Goal: Task Accomplishment & Management: Use online tool/utility

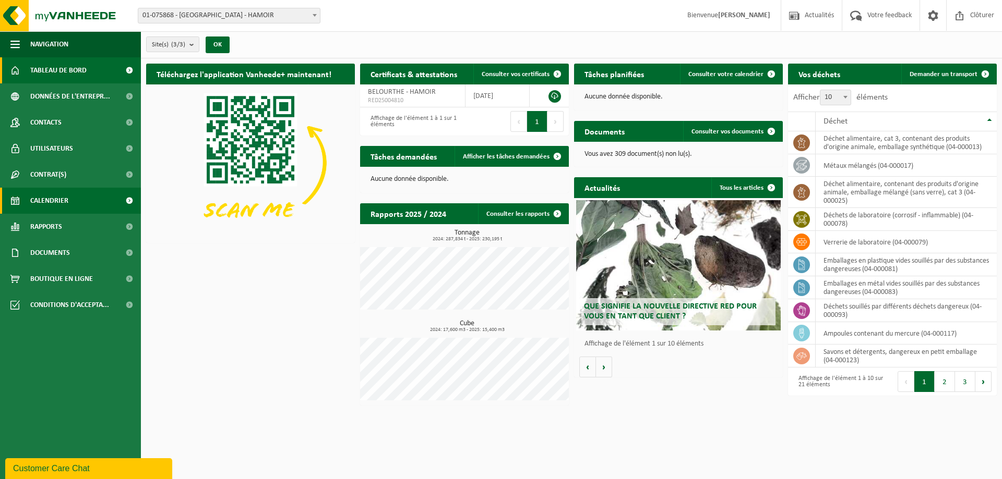
click at [82, 203] on link "Calendrier" at bounding box center [70, 201] width 141 height 26
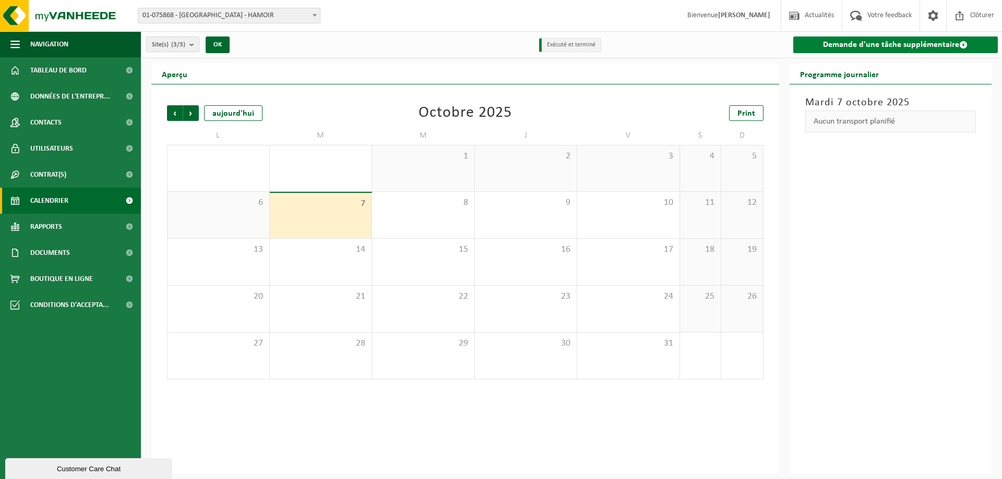
click at [882, 49] on link "Demande d'une tâche supplémentaire" at bounding box center [895, 45] width 205 height 17
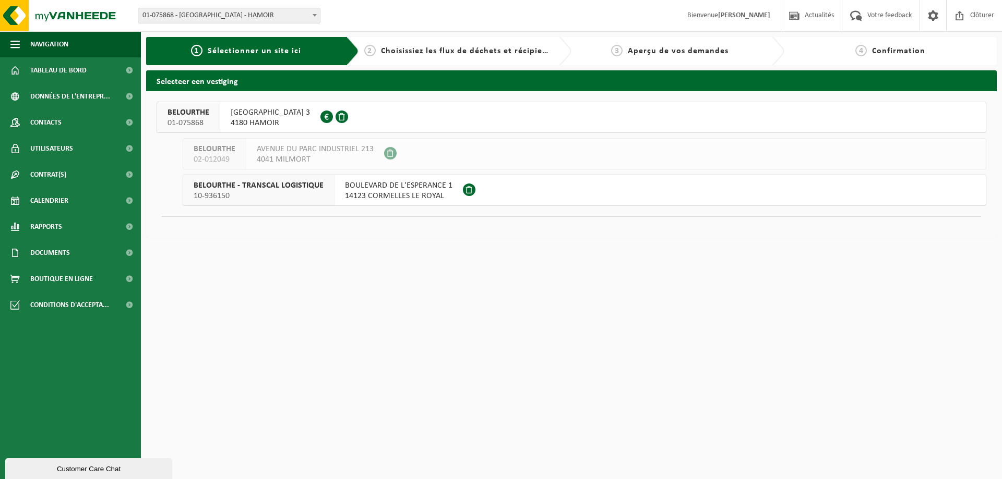
click at [263, 113] on span "AVENUE DES VILLAS 3" at bounding box center [270, 112] width 79 height 10
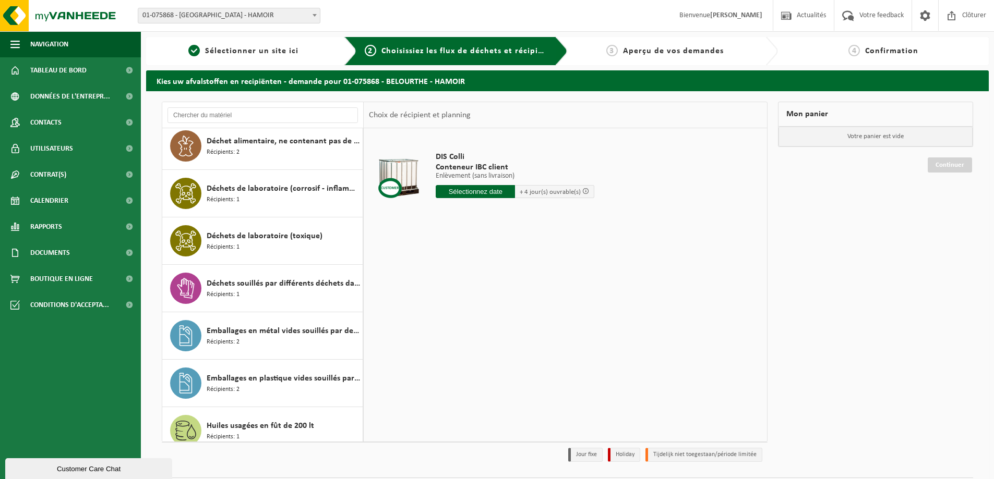
scroll to position [322, 0]
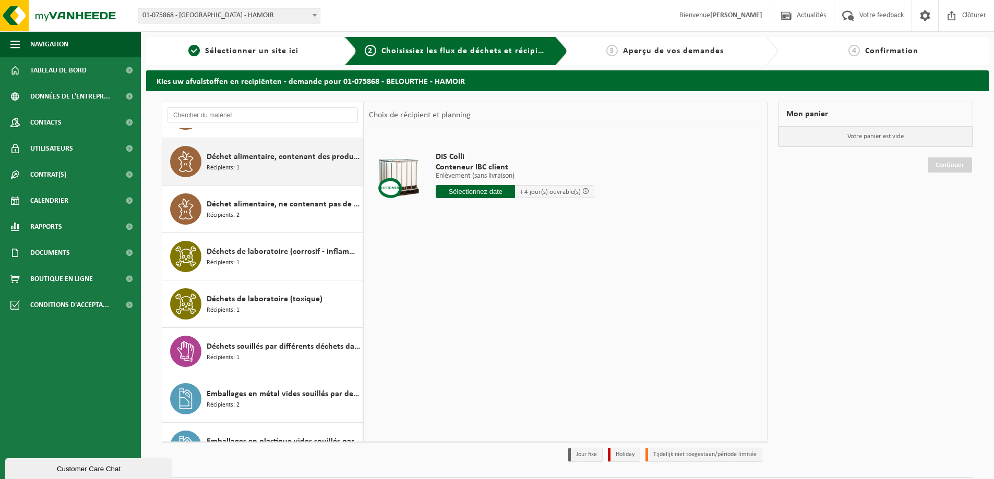
click at [255, 176] on div "Déchet alimentaire, contenant des produits d'origine animale, emballage mélangé…" at bounding box center [283, 161] width 153 height 31
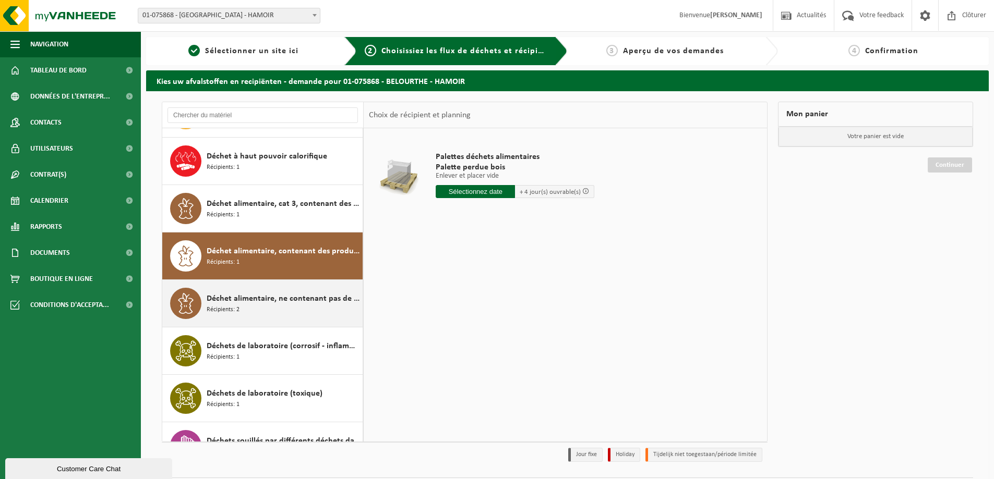
click at [246, 216] on div "Déchet alimentaire, cat 3, contenant des produits d'origine animale, emballage …" at bounding box center [283, 208] width 153 height 31
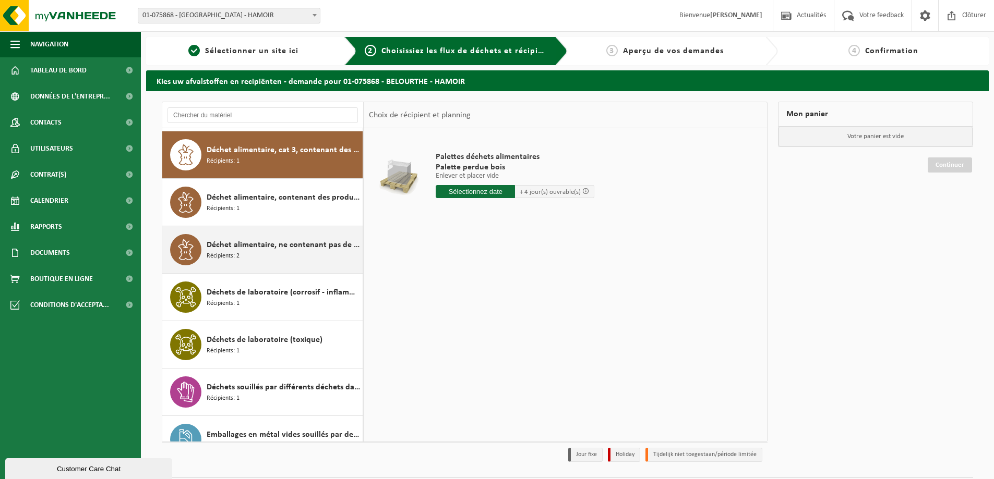
scroll to position [285, 0]
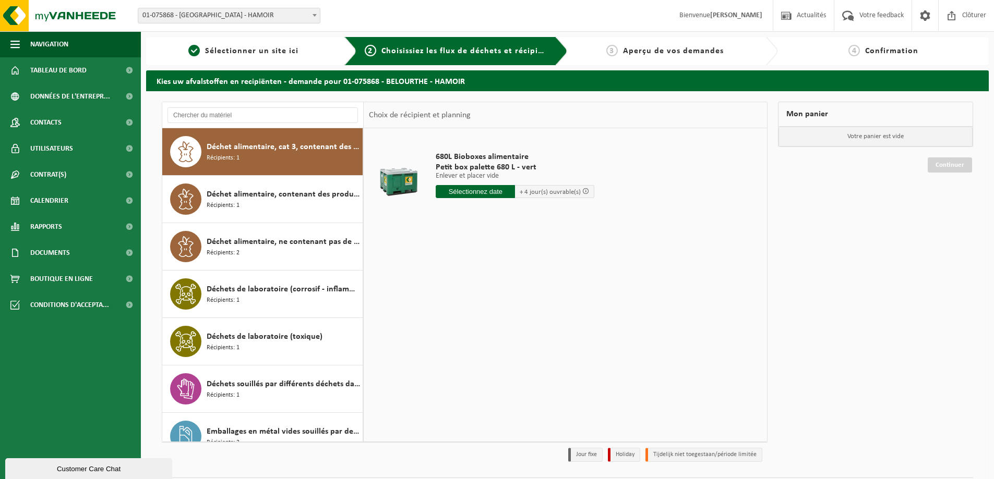
click at [458, 192] on input "text" at bounding box center [475, 191] width 79 height 13
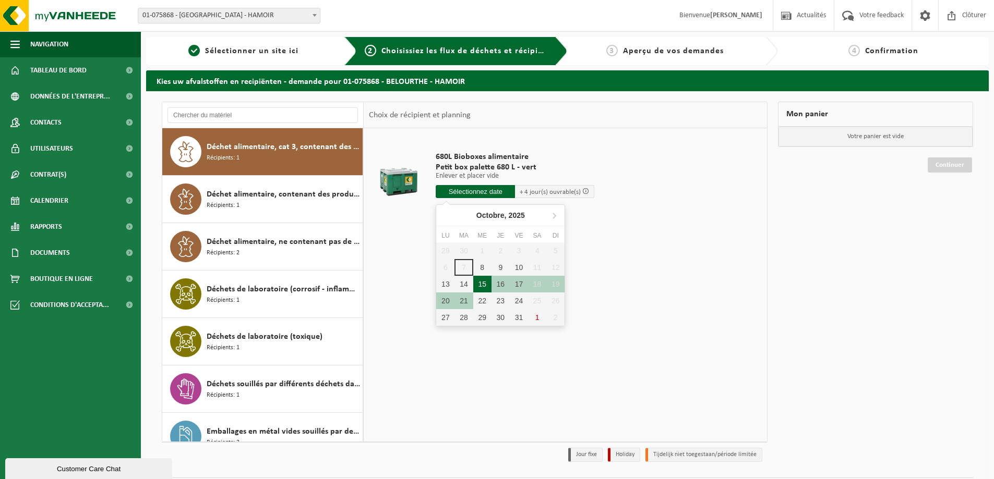
click at [475, 286] on div "15" at bounding box center [482, 284] width 18 height 17
type input "à partir de 2025-10-15"
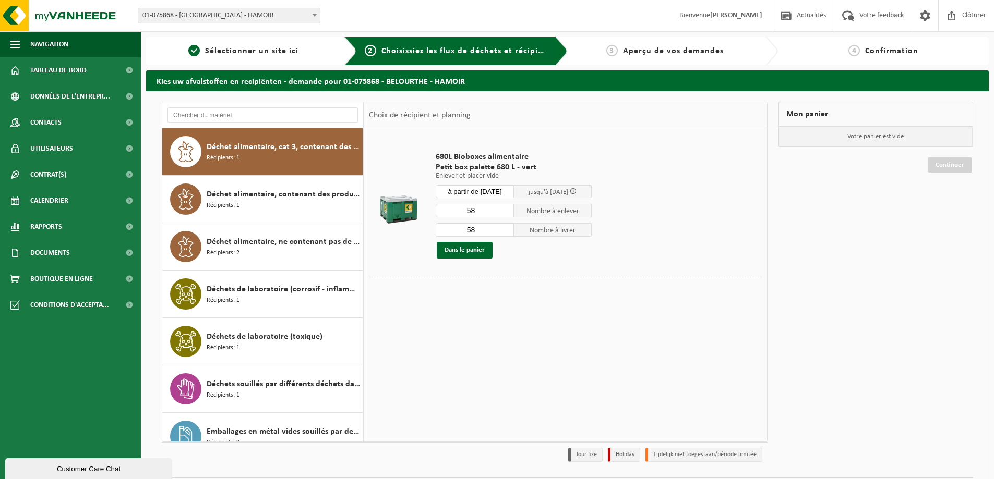
click at [476, 210] on input "58" at bounding box center [475, 211] width 78 height 14
click at [482, 195] on input "à partir de 2025-10-15" at bounding box center [475, 191] width 78 height 13
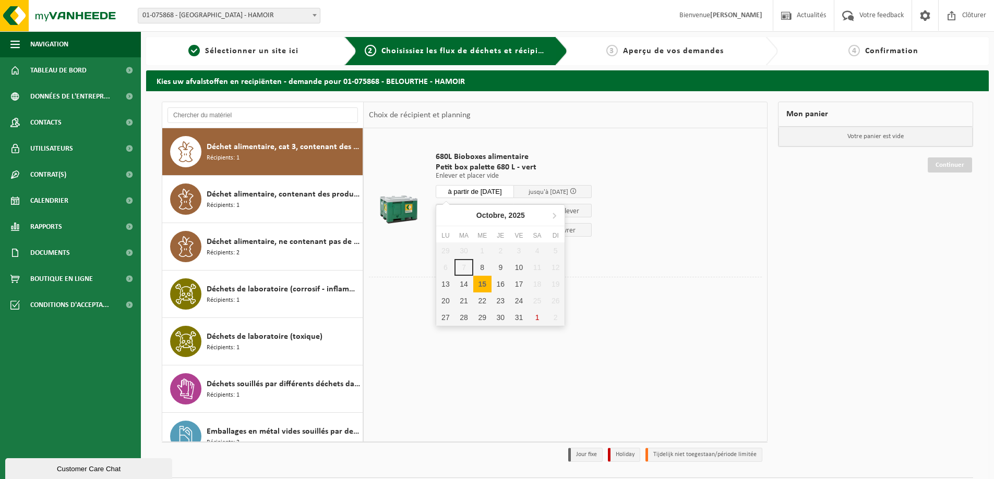
click at [636, 272] on td "680L Bioboxes alimentaire Petit box palette 680 L - vert Enlever et placer vide…" at bounding box center [595, 205] width 334 height 143
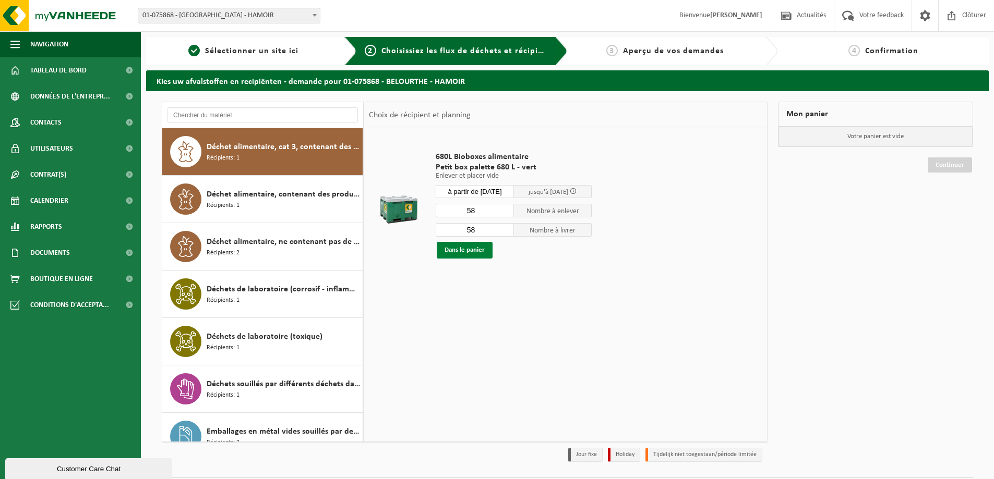
click at [483, 250] on button "Dans le panier" at bounding box center [465, 250] width 56 height 17
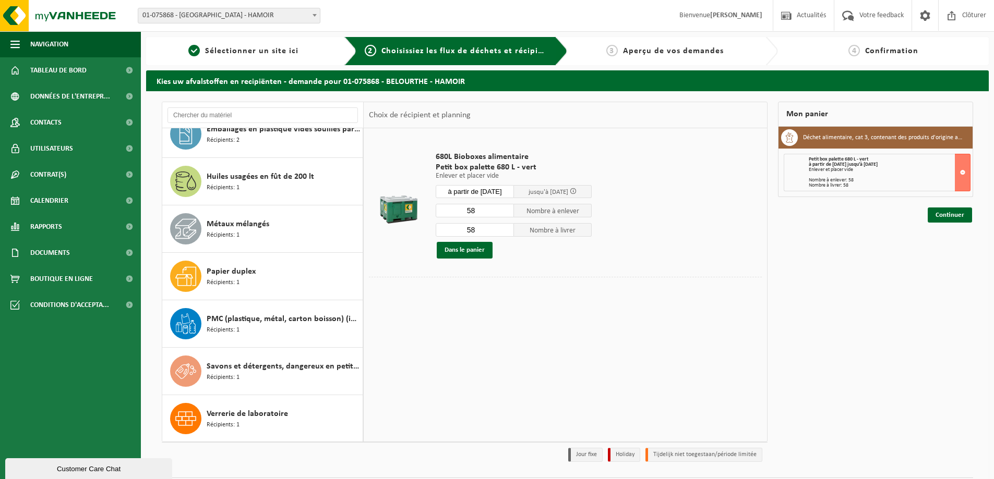
scroll to position [635, 0]
click at [941, 215] on link "Continuer" at bounding box center [949, 215] width 44 height 15
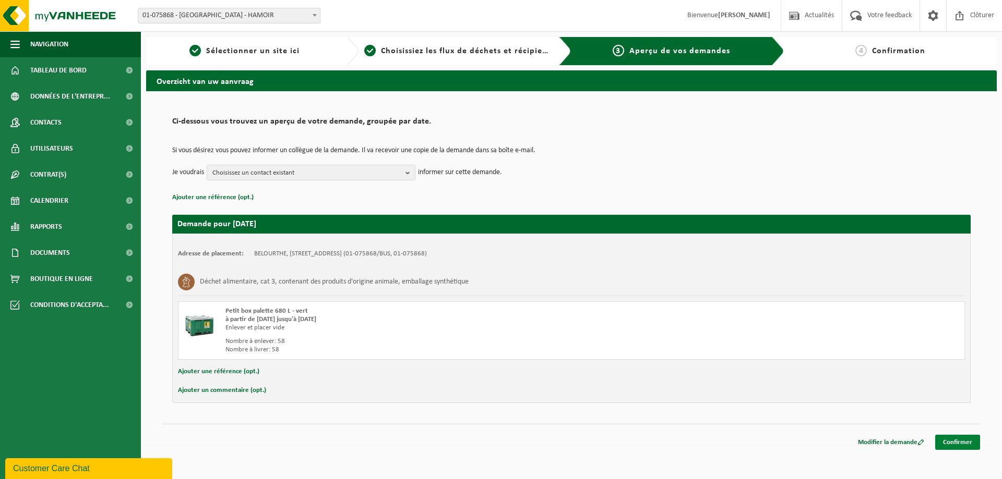
click at [945, 445] on link "Confirmer" at bounding box center [957, 442] width 45 height 15
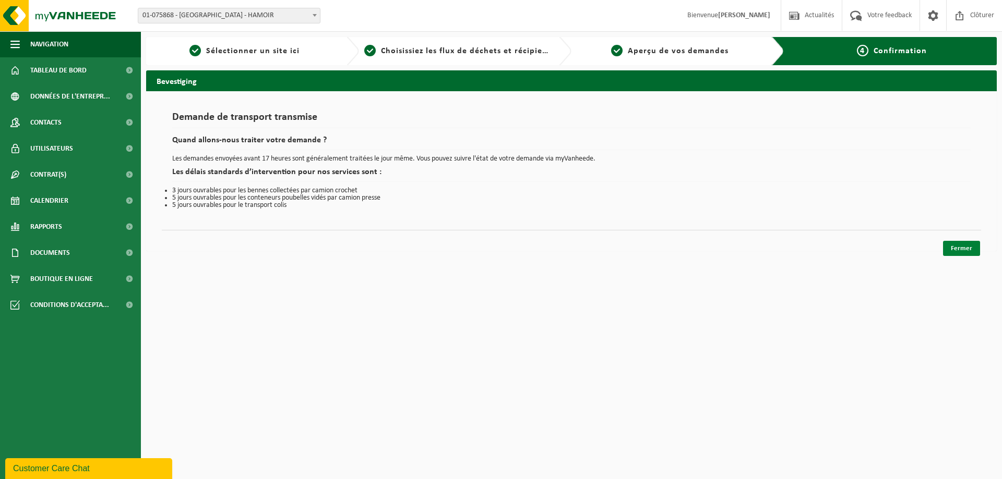
click at [951, 252] on link "Fermer" at bounding box center [961, 248] width 37 height 15
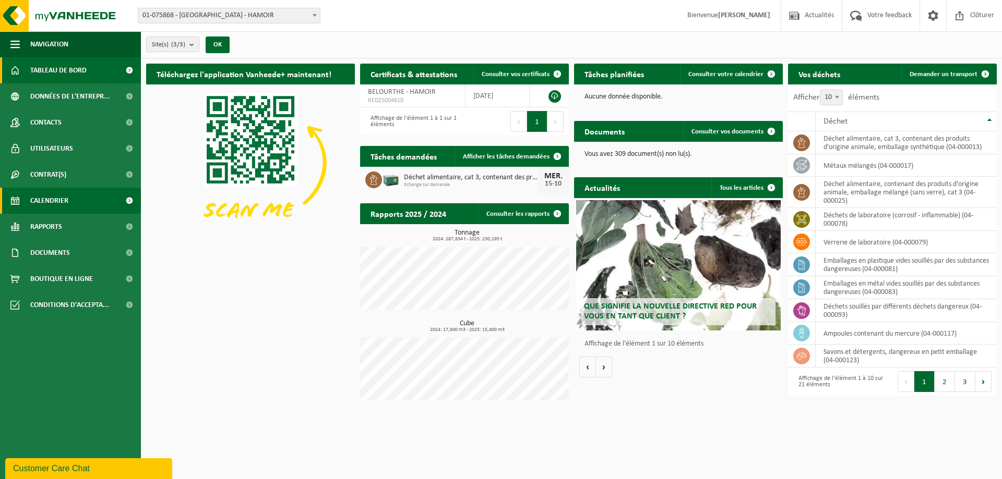
click at [77, 200] on link "Calendrier" at bounding box center [70, 201] width 141 height 26
